Goal: Task Accomplishment & Management: Manage account settings

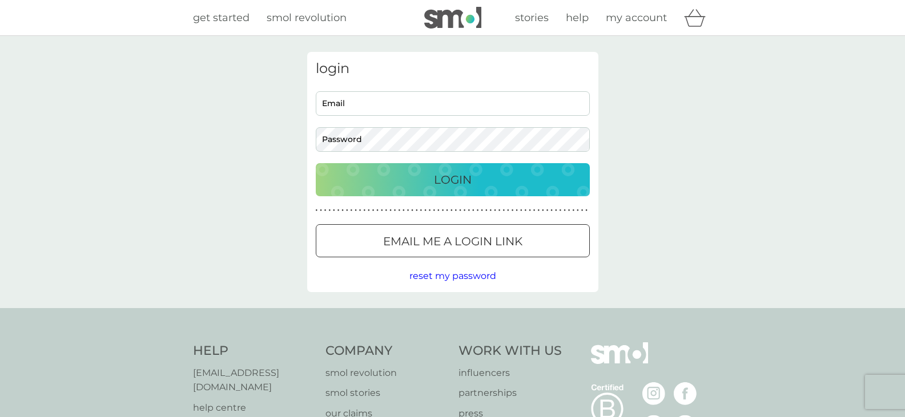
click at [412, 107] on input "Email" at bounding box center [453, 103] width 274 height 25
type input "carol.duncan5@nhs.scot"
click at [316, 163] on button "Login" at bounding box center [453, 179] width 274 height 33
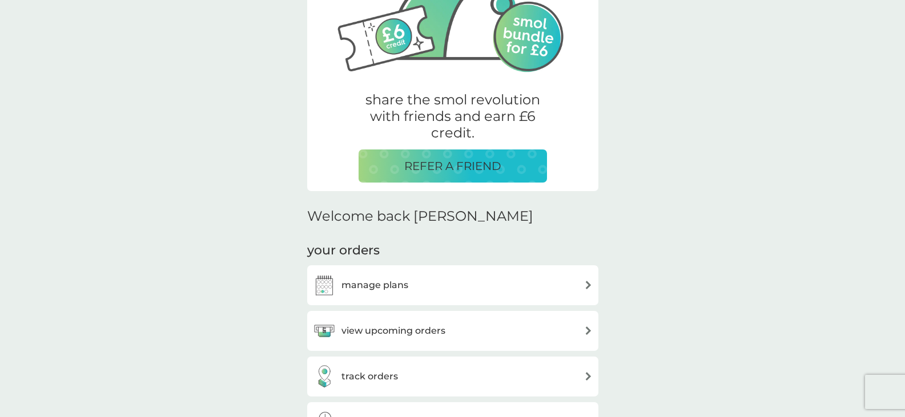
scroll to position [171, 0]
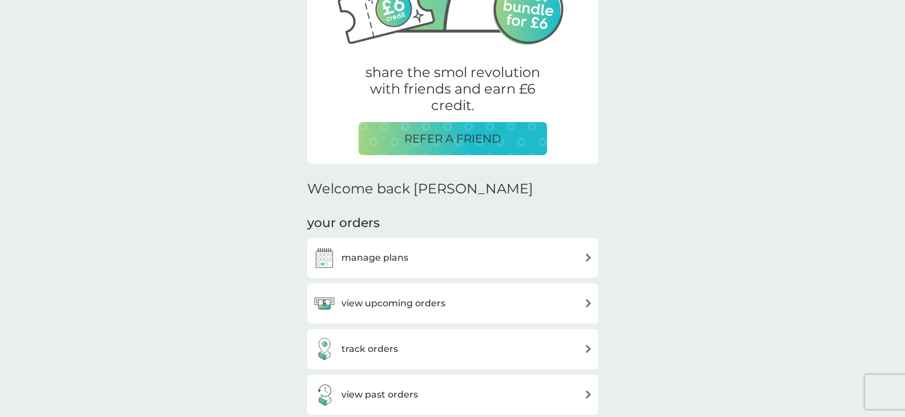
click at [549, 266] on div "manage plans" at bounding box center [453, 258] width 280 height 23
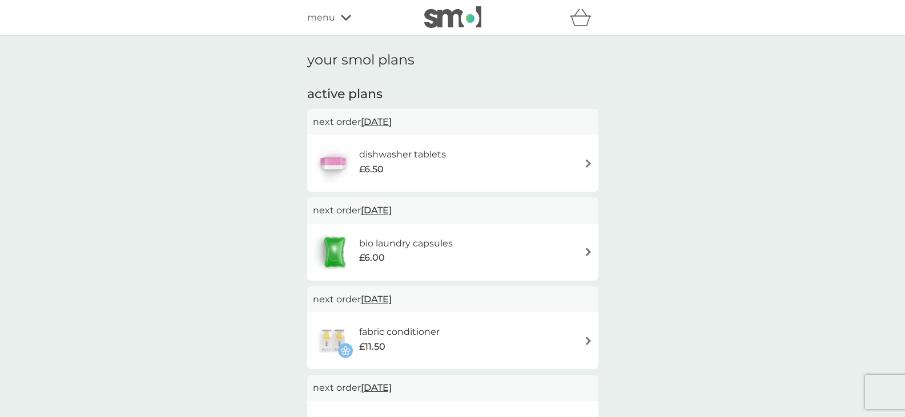
click at [579, 166] on div "dishwasher tablets £6.50" at bounding box center [453, 163] width 280 height 40
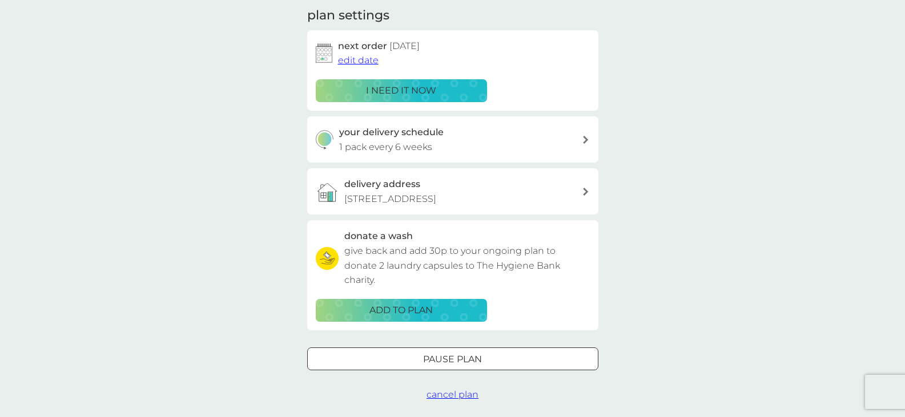
scroll to position [171, 0]
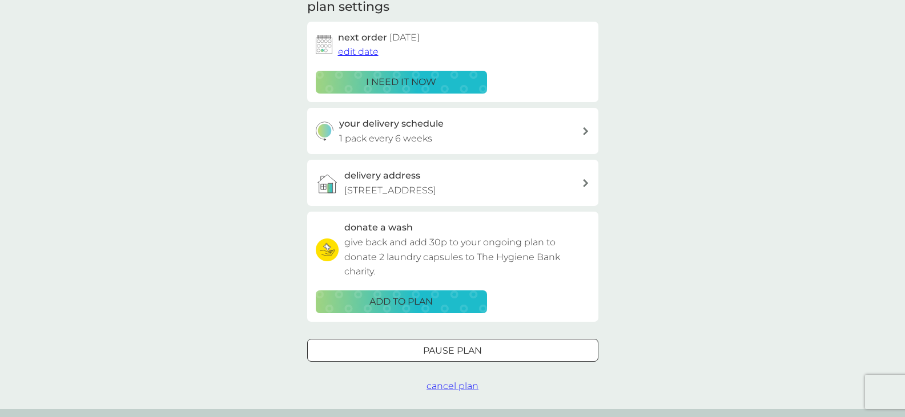
click at [457, 350] on div at bounding box center [452, 351] width 41 height 12
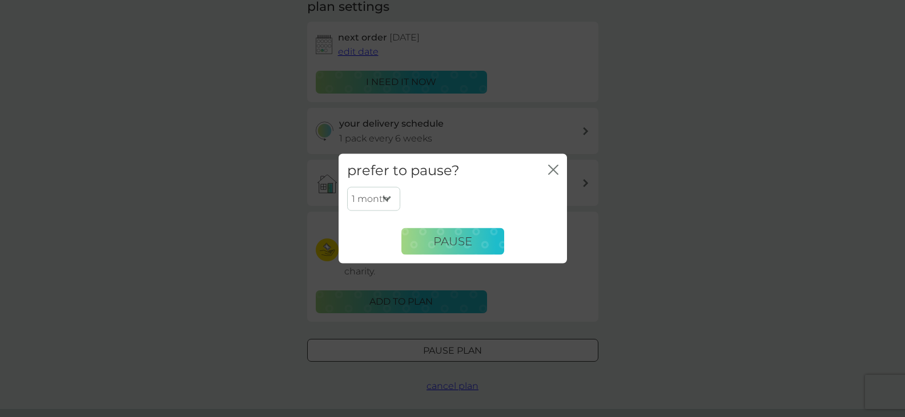
click at [392, 199] on select "1 month 2 months 3 months 4 months 5 months 6 months" at bounding box center [373, 199] width 53 height 24
select select "6"
click at [347, 187] on select "1 month 2 months 3 months 4 months 5 months 6 months" at bounding box center [373, 199] width 53 height 24
click at [453, 245] on span "Pause" at bounding box center [452, 242] width 39 height 14
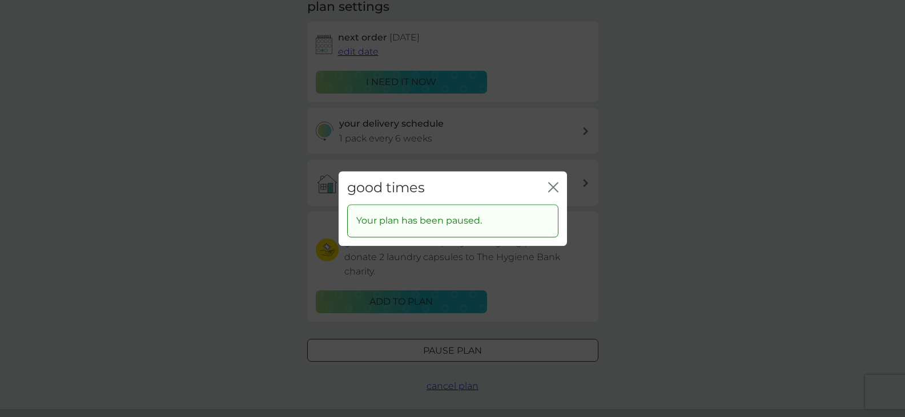
click at [548, 186] on icon "close" at bounding box center [553, 187] width 10 height 10
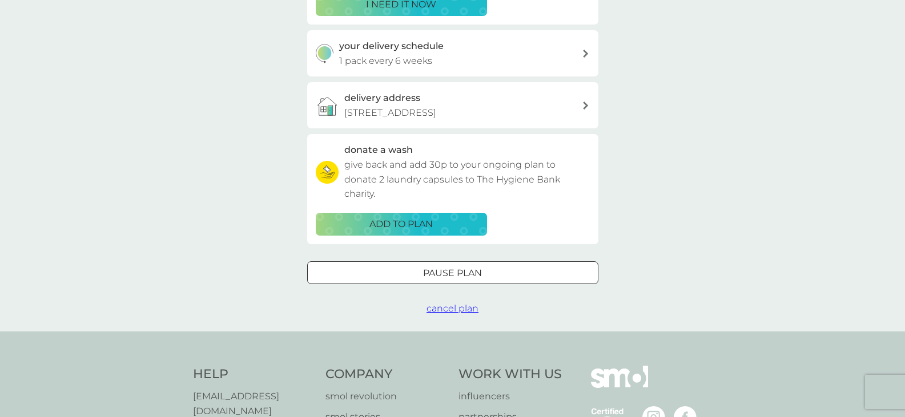
scroll to position [228, 0]
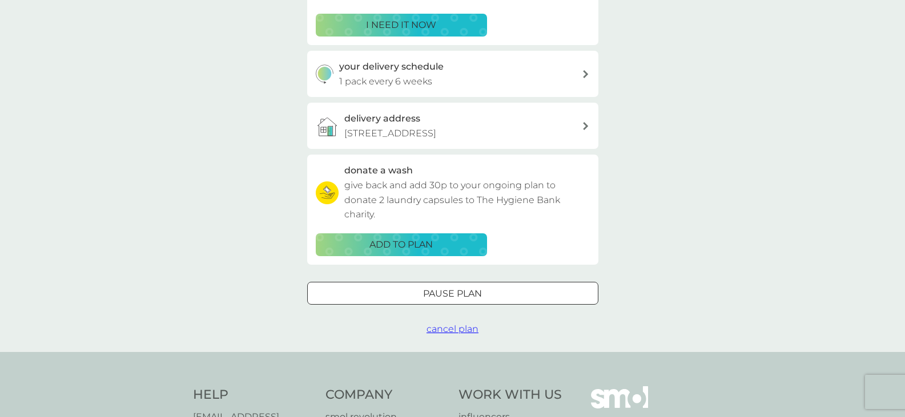
click at [461, 332] on span "cancel plan" at bounding box center [453, 329] width 52 height 11
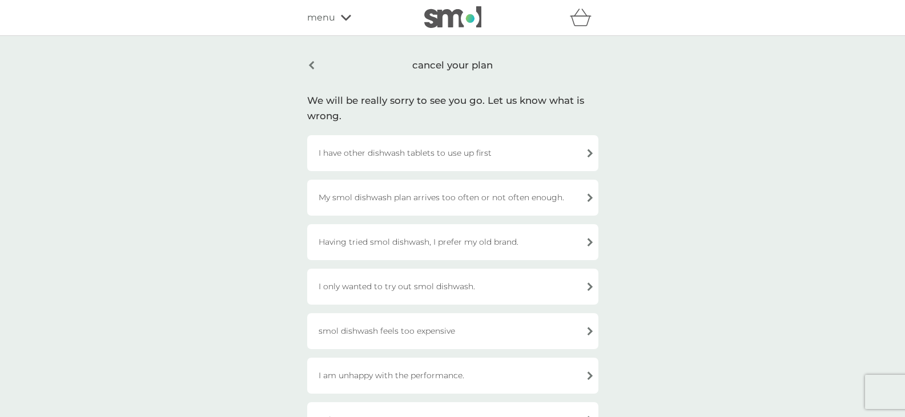
click at [499, 241] on div "Having tried smol dishwash, I prefer my old brand." at bounding box center [452, 242] width 291 height 36
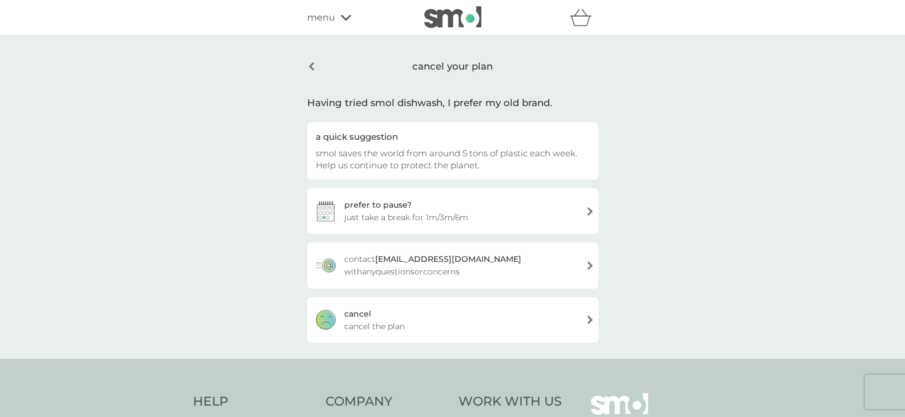
click at [502, 325] on div "cancel cancel the plan" at bounding box center [452, 321] width 291 height 46
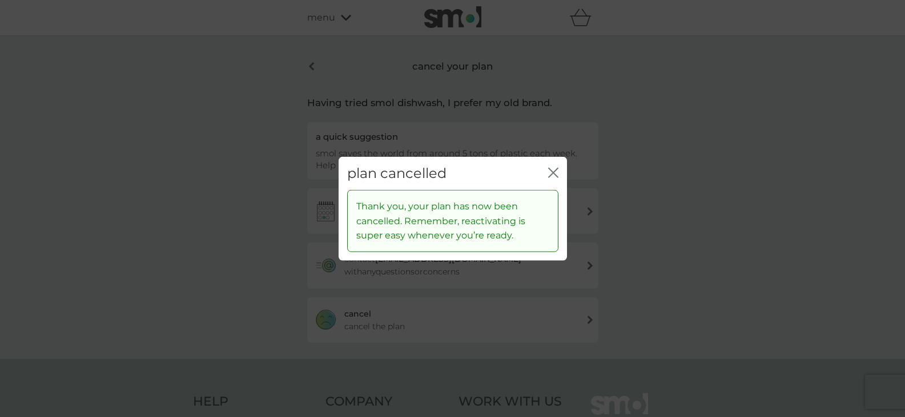
click at [549, 175] on icon "close" at bounding box center [553, 172] width 10 height 10
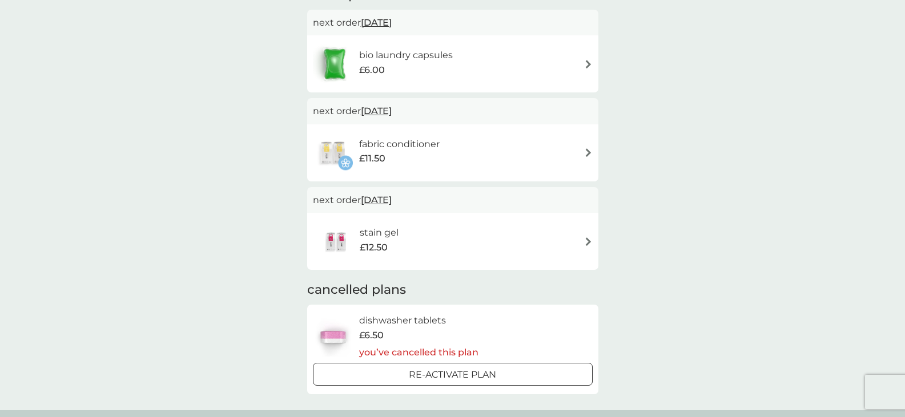
scroll to position [114, 0]
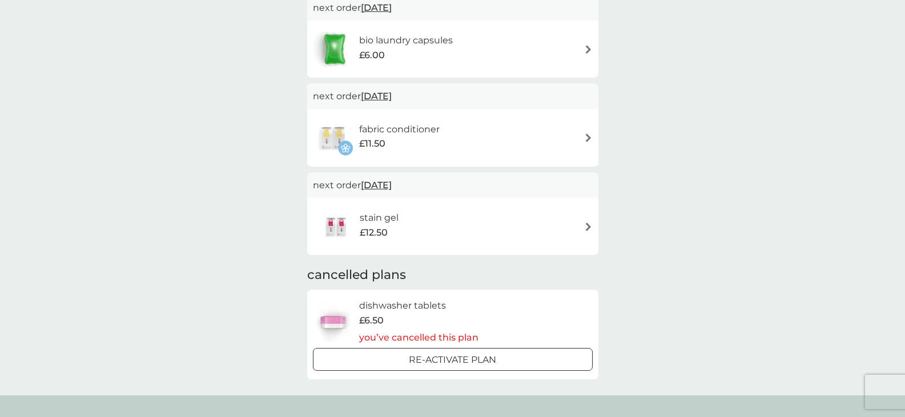
click at [439, 132] on h6 "fabric conditioner" at bounding box center [399, 129] width 81 height 15
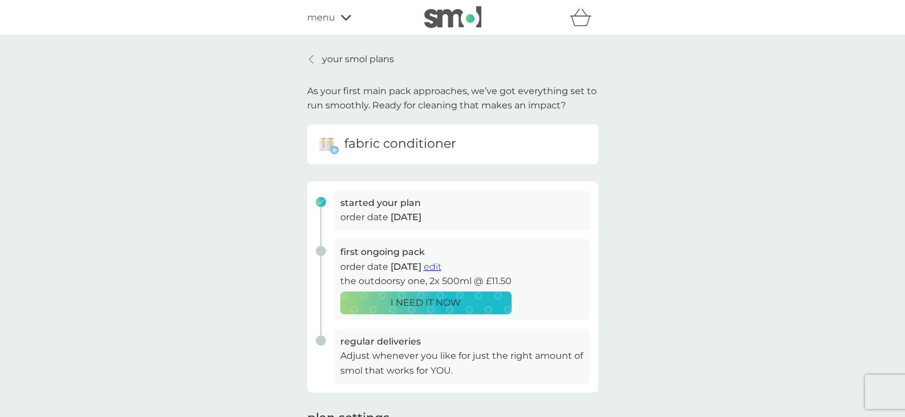
click at [352, 54] on p "your smol plans" at bounding box center [358, 59] width 72 height 15
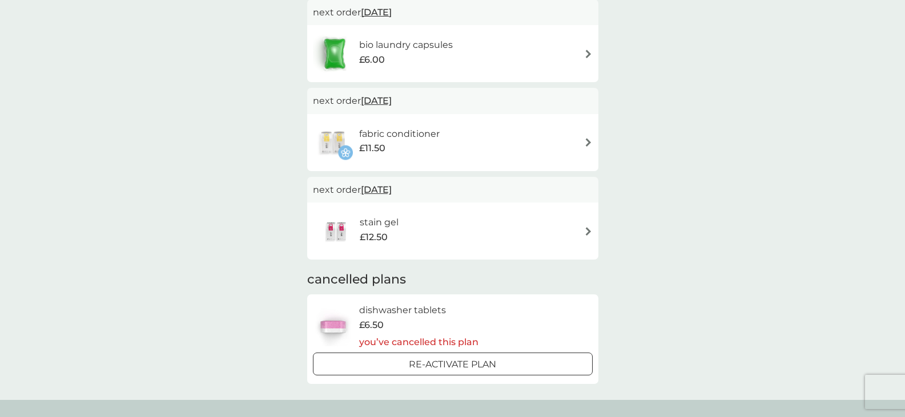
scroll to position [114, 0]
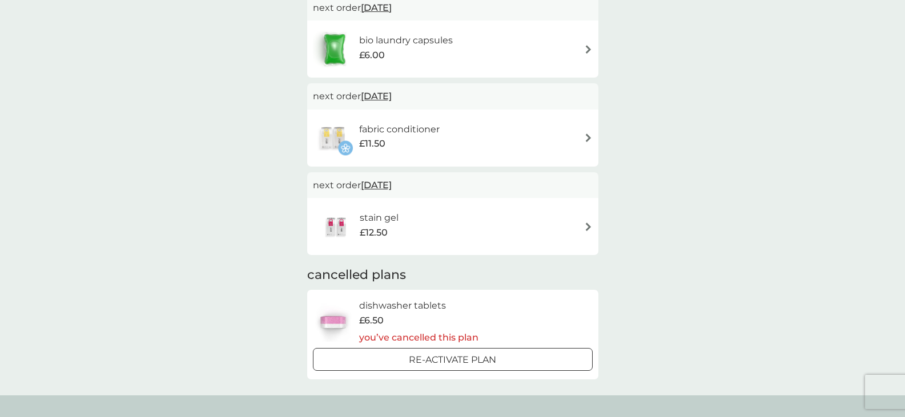
click at [521, 243] on div "stain gel £12.50" at bounding box center [453, 227] width 280 height 40
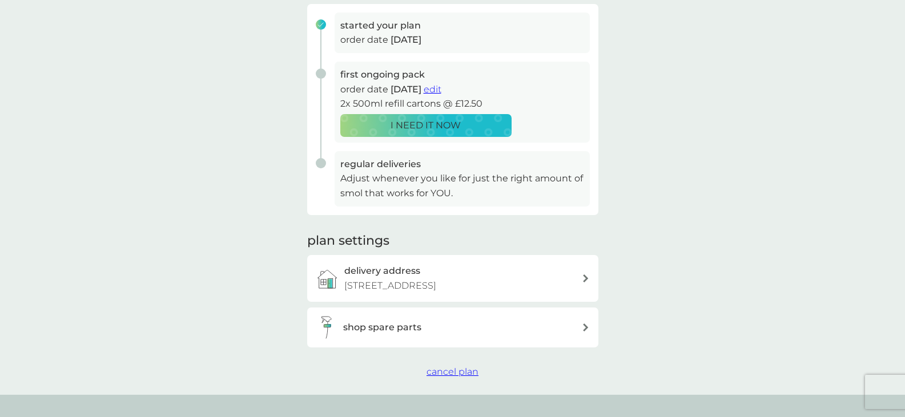
scroll to position [228, 0]
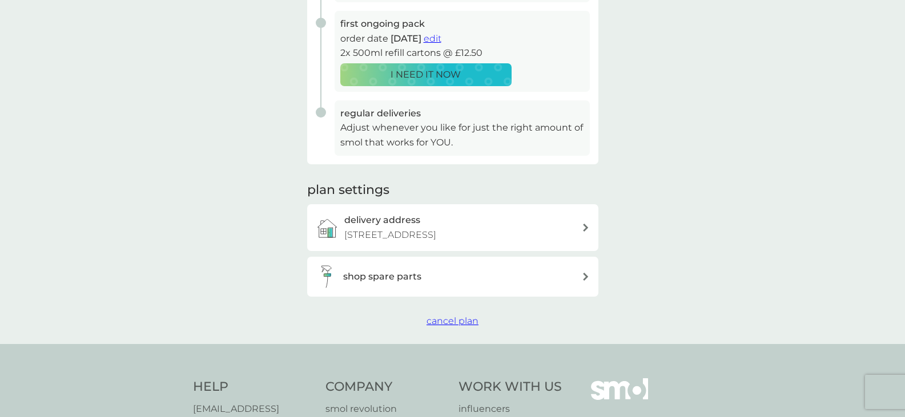
click at [445, 319] on span "cancel plan" at bounding box center [453, 321] width 52 height 11
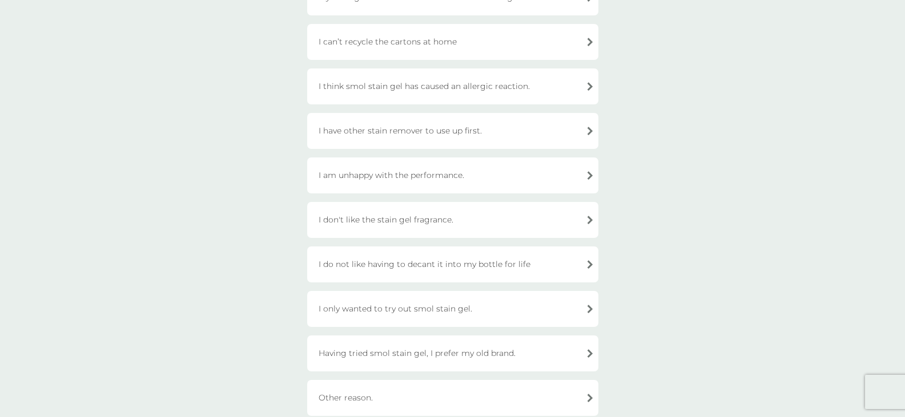
scroll to position [228, 0]
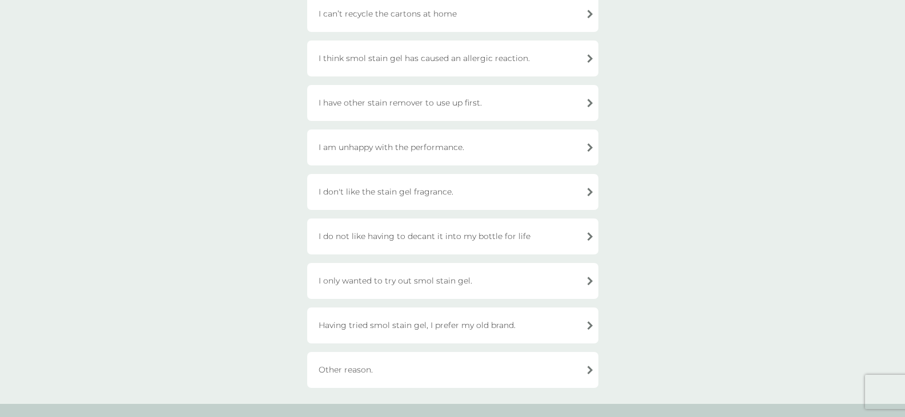
click at [498, 324] on div "Having tried smol stain gel, I prefer my old brand." at bounding box center [452, 326] width 291 height 36
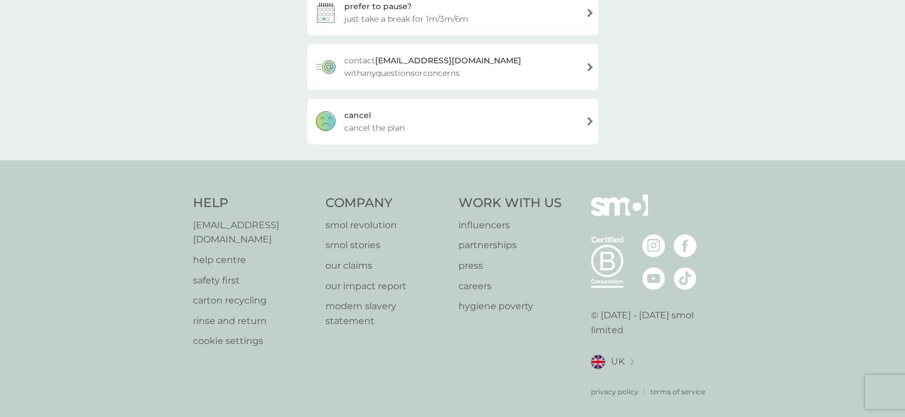
click at [385, 119] on div "cancel cancel the plan" at bounding box center [452, 122] width 291 height 46
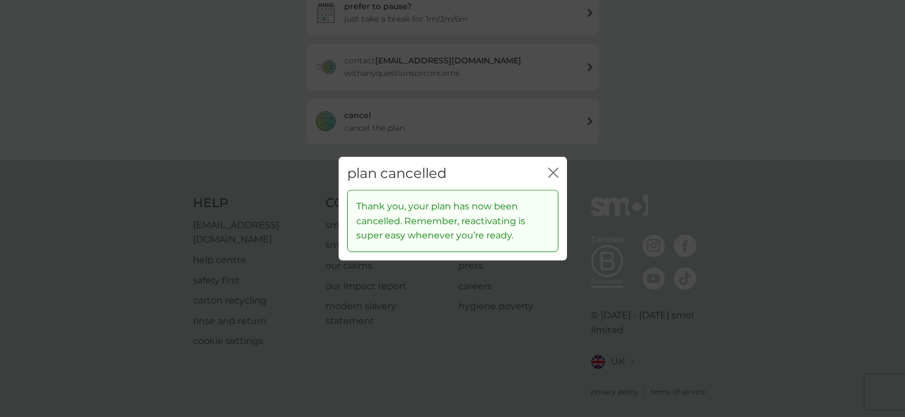
click at [550, 168] on icon "close" at bounding box center [553, 172] width 10 height 10
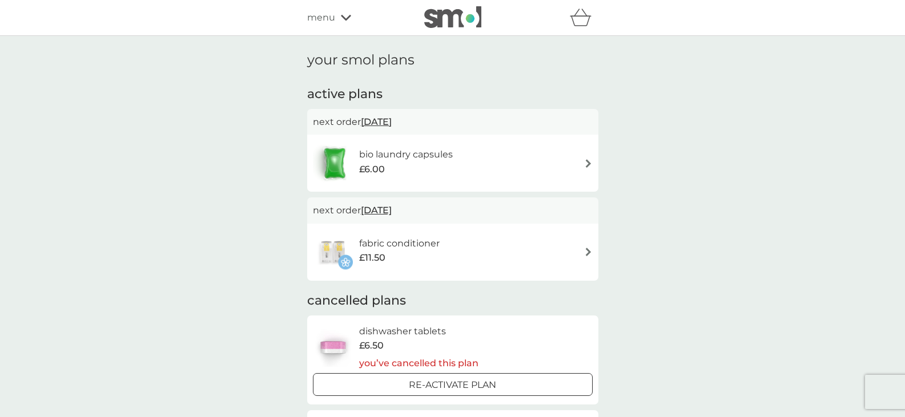
click at [336, 20] on div "menu" at bounding box center [355, 17] width 97 height 15
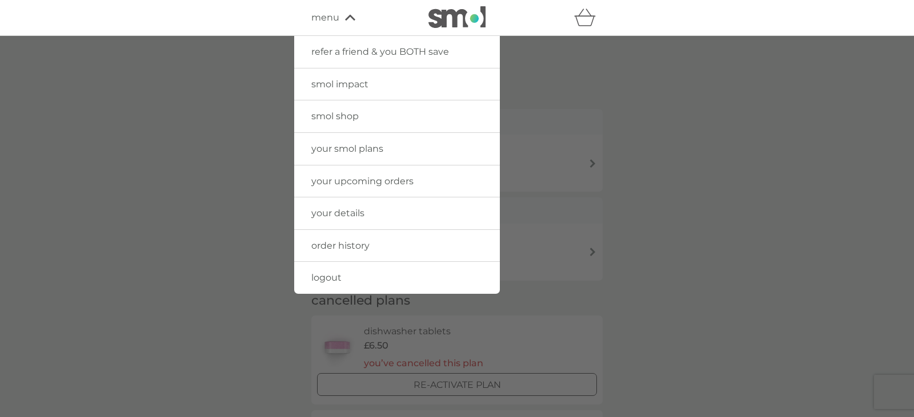
click at [459, 22] on img at bounding box center [456, 17] width 57 height 22
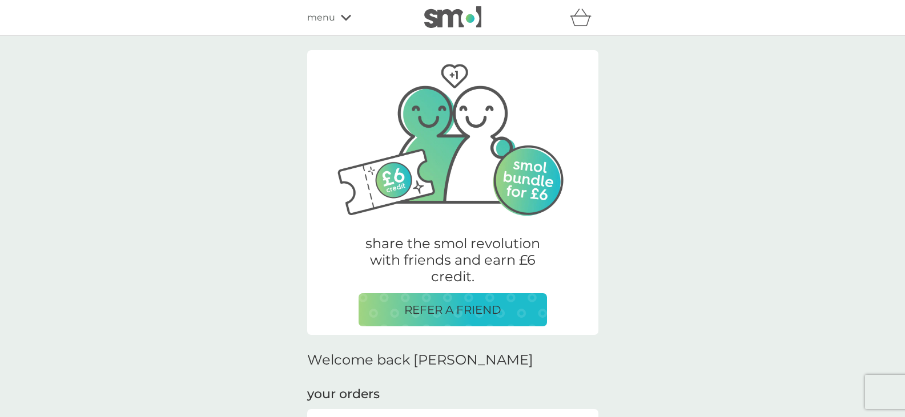
click at [327, 20] on span "menu" at bounding box center [321, 17] width 28 height 15
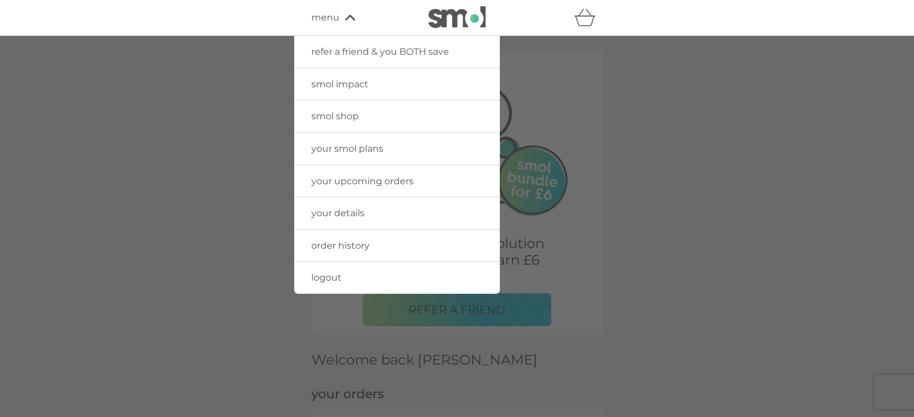
click at [338, 114] on span "smol shop" at bounding box center [334, 116] width 47 height 11
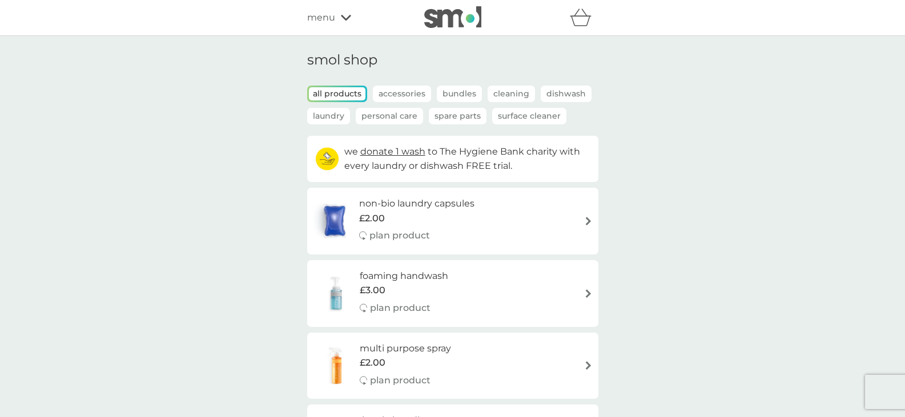
click at [327, 16] on span "menu" at bounding box center [321, 17] width 28 height 15
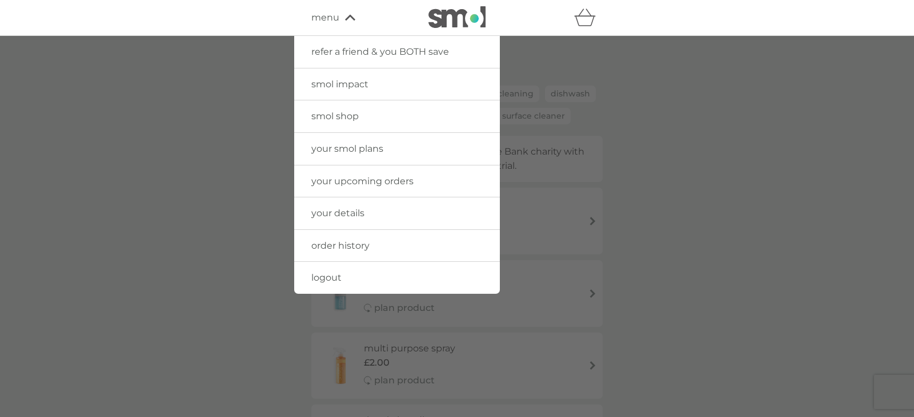
click at [327, 276] on span "logout" at bounding box center [326, 277] width 30 height 11
